Goal: Find specific page/section: Find specific page/section

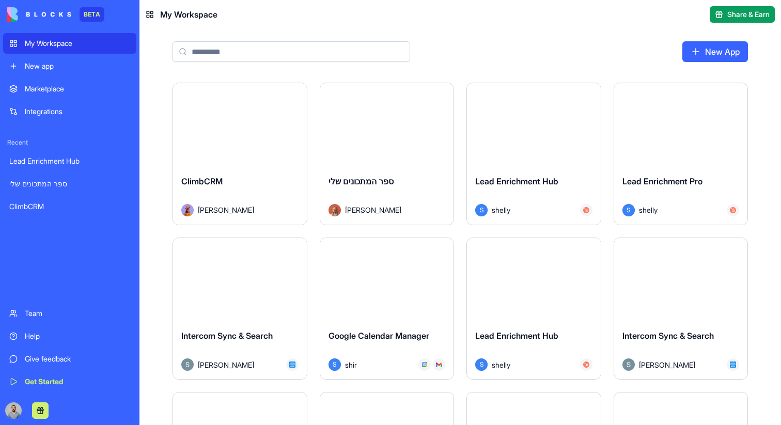
click at [279, 118] on div "Launch" at bounding box center [240, 125] width 134 height 84
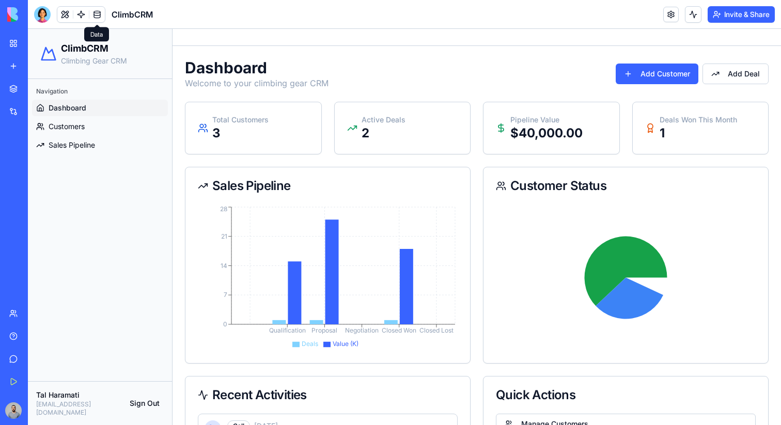
click at [94, 16] on link at bounding box center [97, 15] width 16 height 16
